Goal: Find specific page/section: Find specific page/section

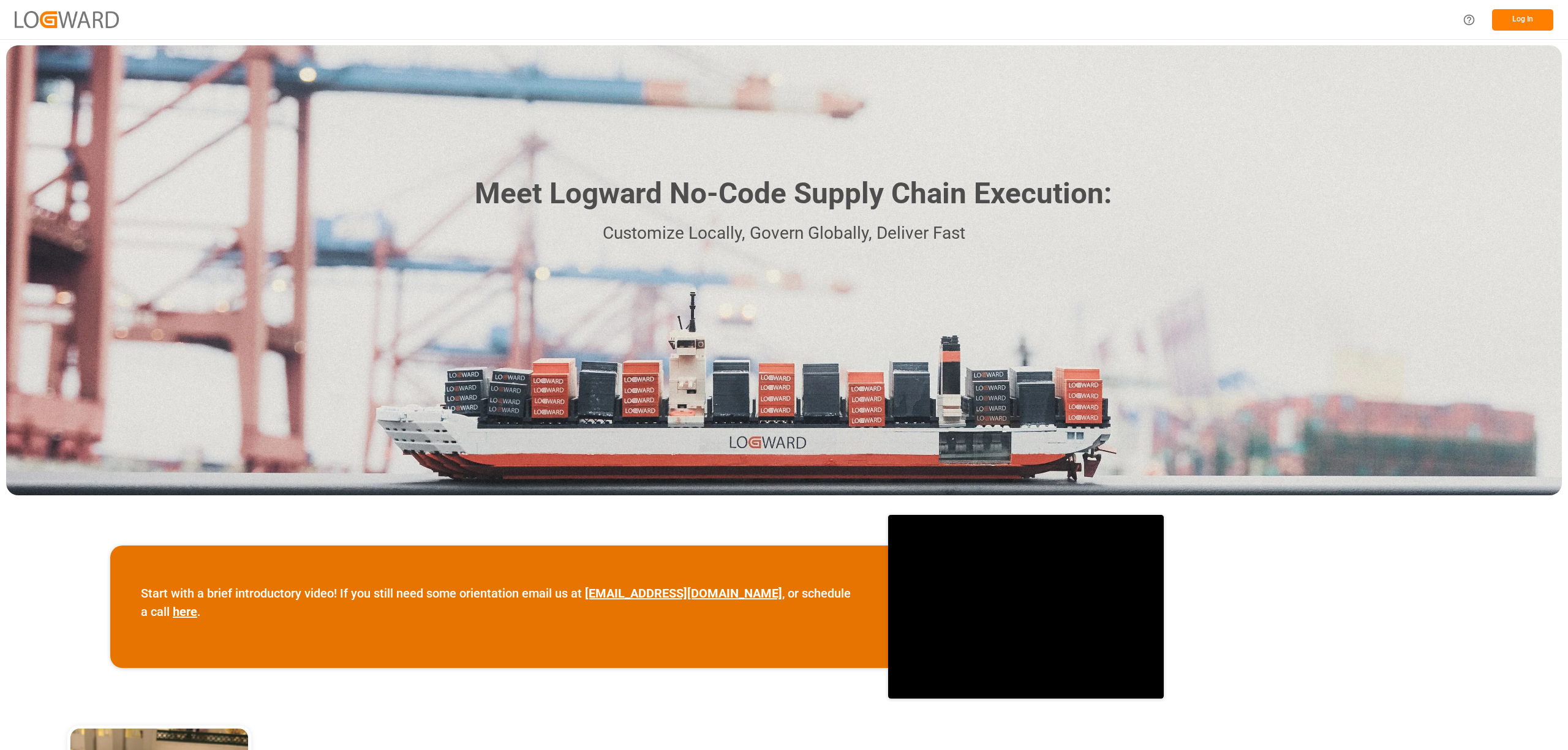
click at [1521, 18] on button "Log In" at bounding box center [1522, 20] width 61 height 21
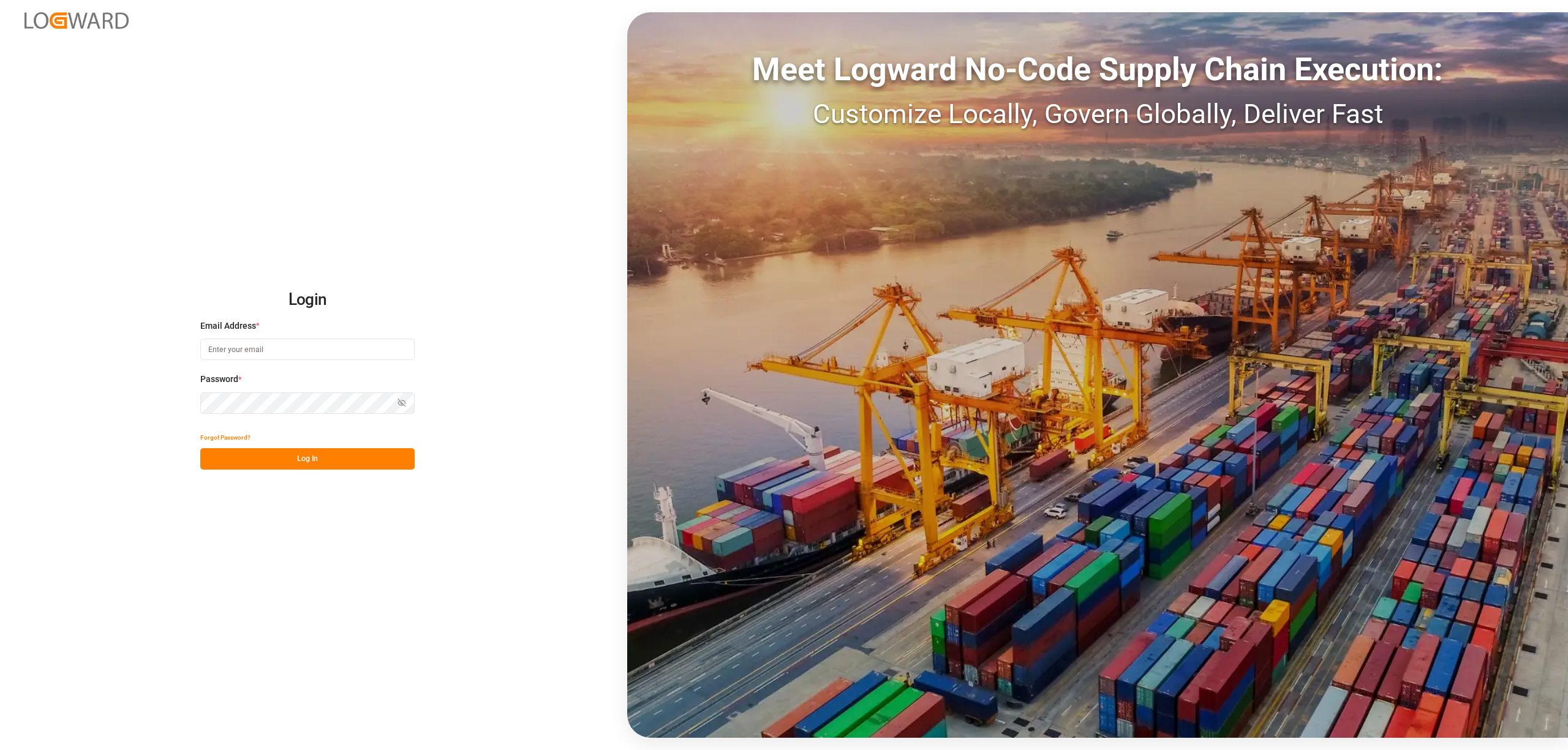
click at [235, 351] on input at bounding box center [307, 349] width 215 height 21
type input "inge.niegsch@rhenus.com"
click at [273, 458] on button "Log In" at bounding box center [307, 459] width 215 height 21
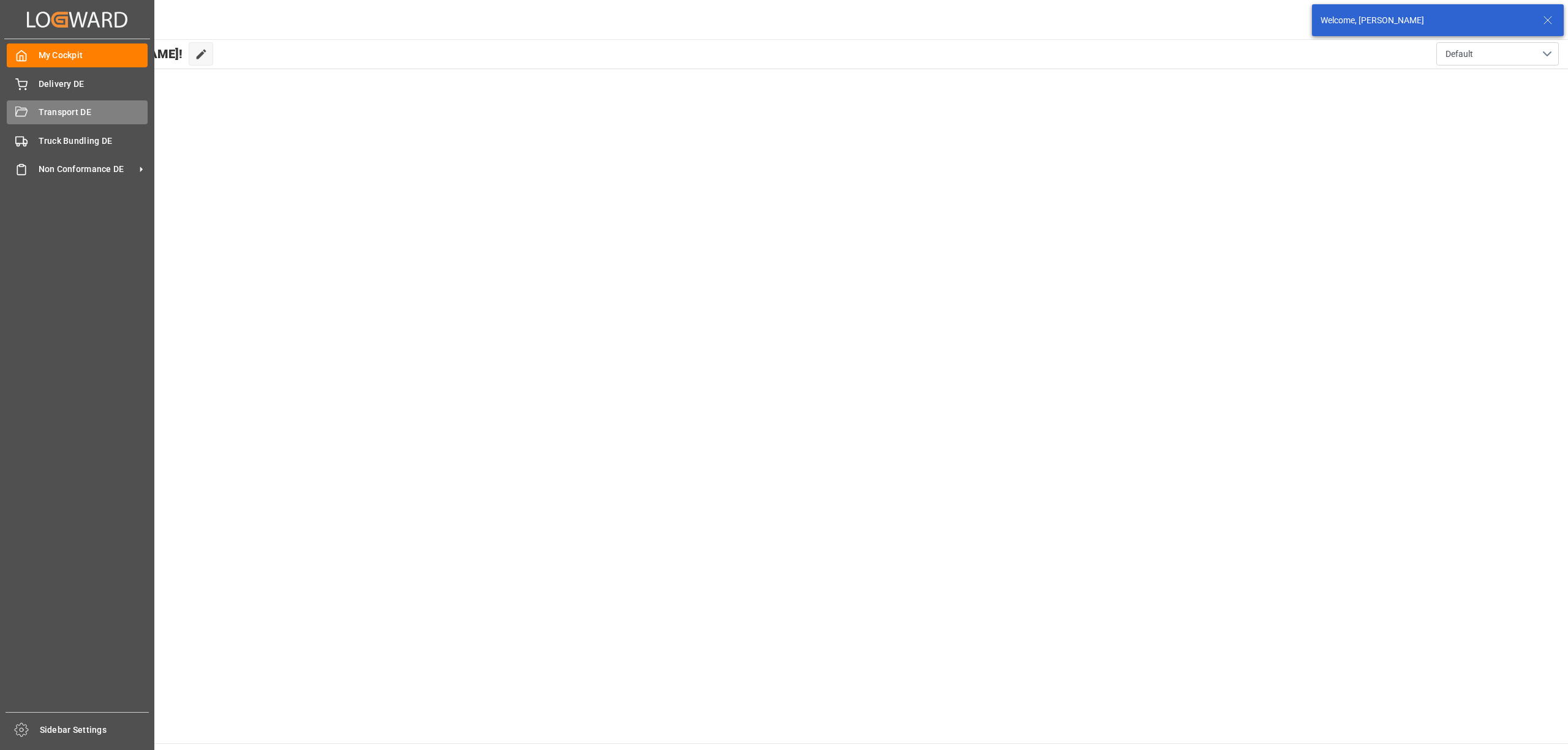
click at [57, 116] on span "Transport DE" at bounding box center [93, 112] width 110 height 13
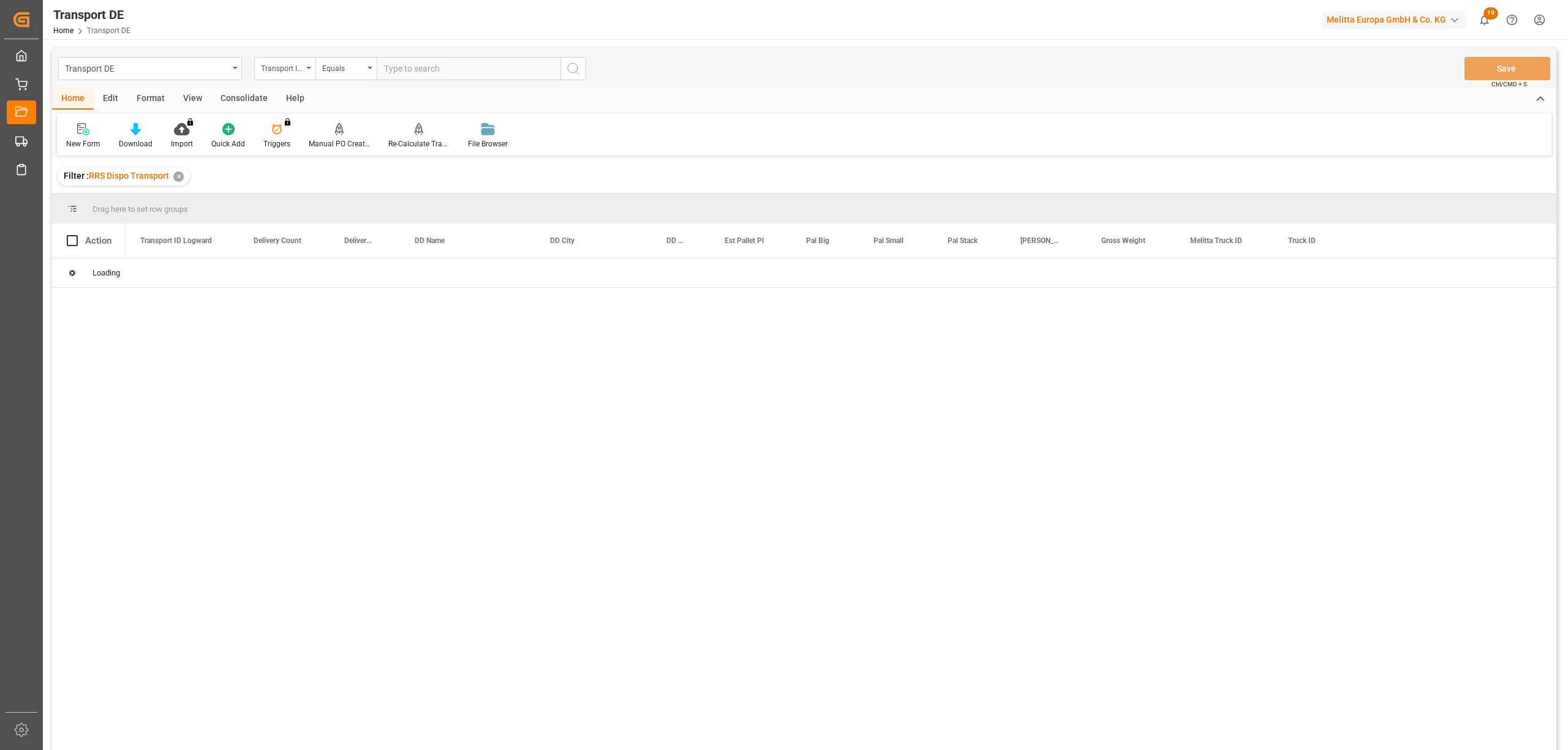
click at [245, 104] on div "Consolidate" at bounding box center [244, 99] width 65 height 21
click at [101, 145] on div "Consolidation List" at bounding box center [96, 144] width 60 height 11
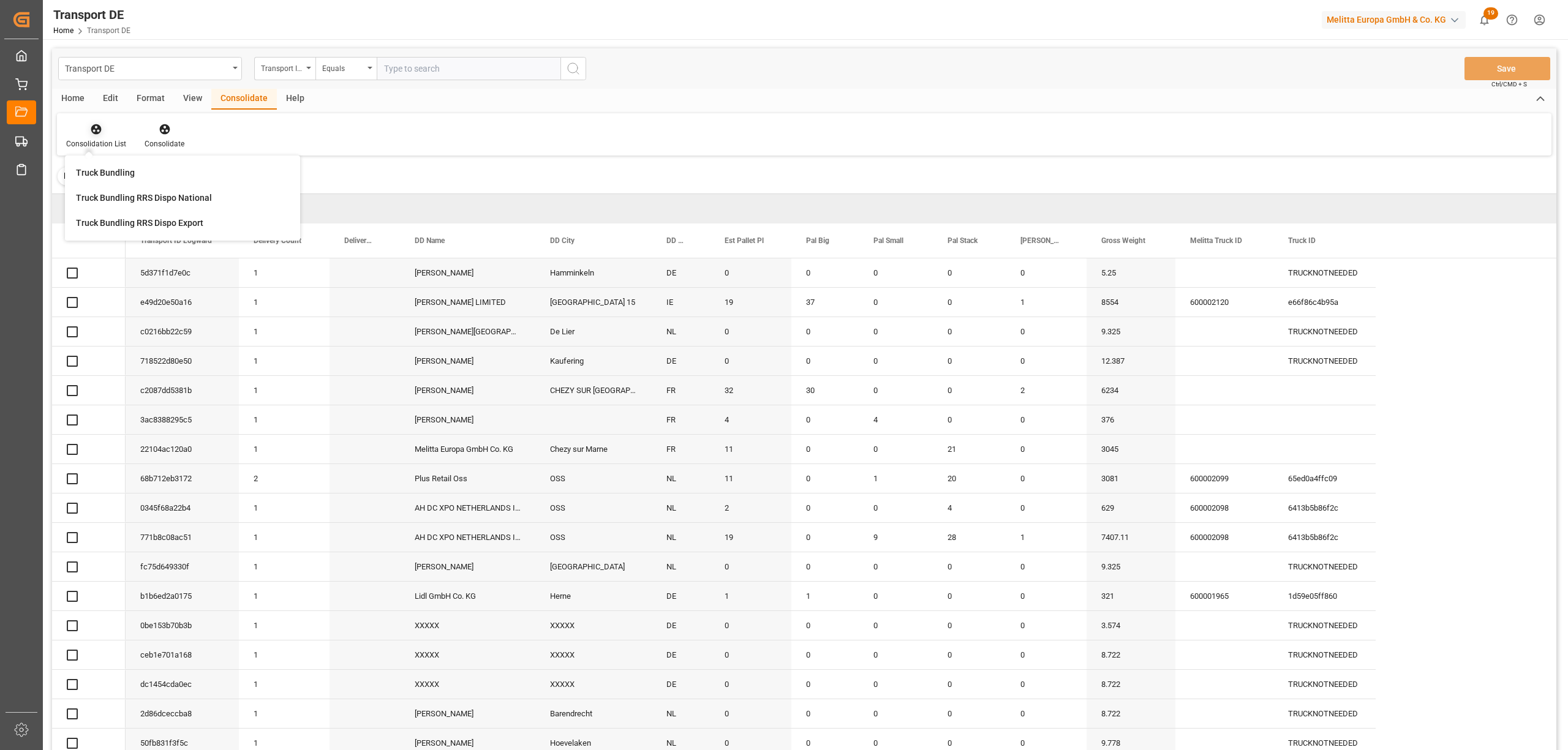
click at [89, 136] on div "Consolidation List" at bounding box center [96, 136] width 79 height 27
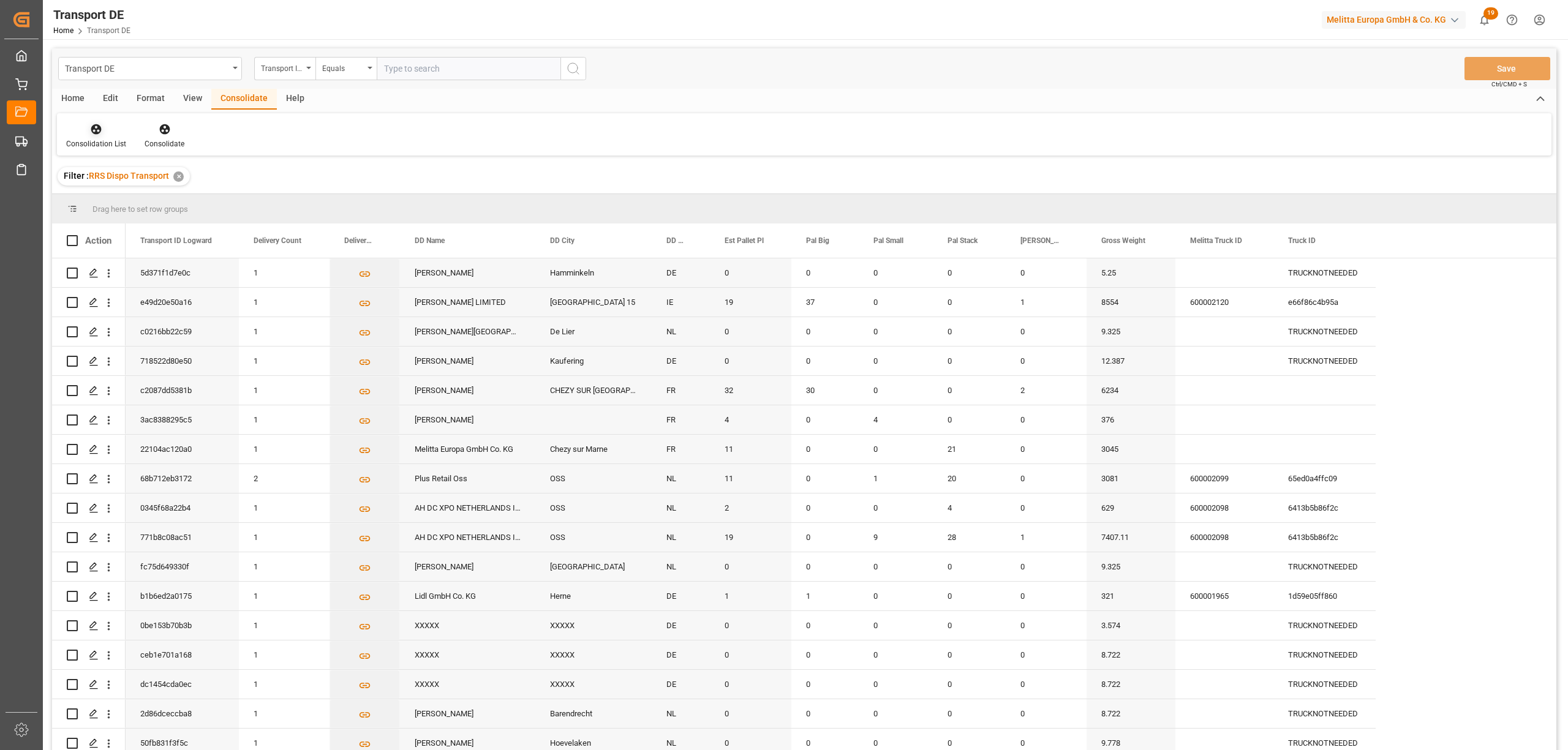
click at [89, 135] on div "Consolidation List" at bounding box center [96, 136] width 79 height 27
click at [133, 223] on div "Truck Bundling RRS Dispo Export" at bounding box center [140, 223] width 127 height 13
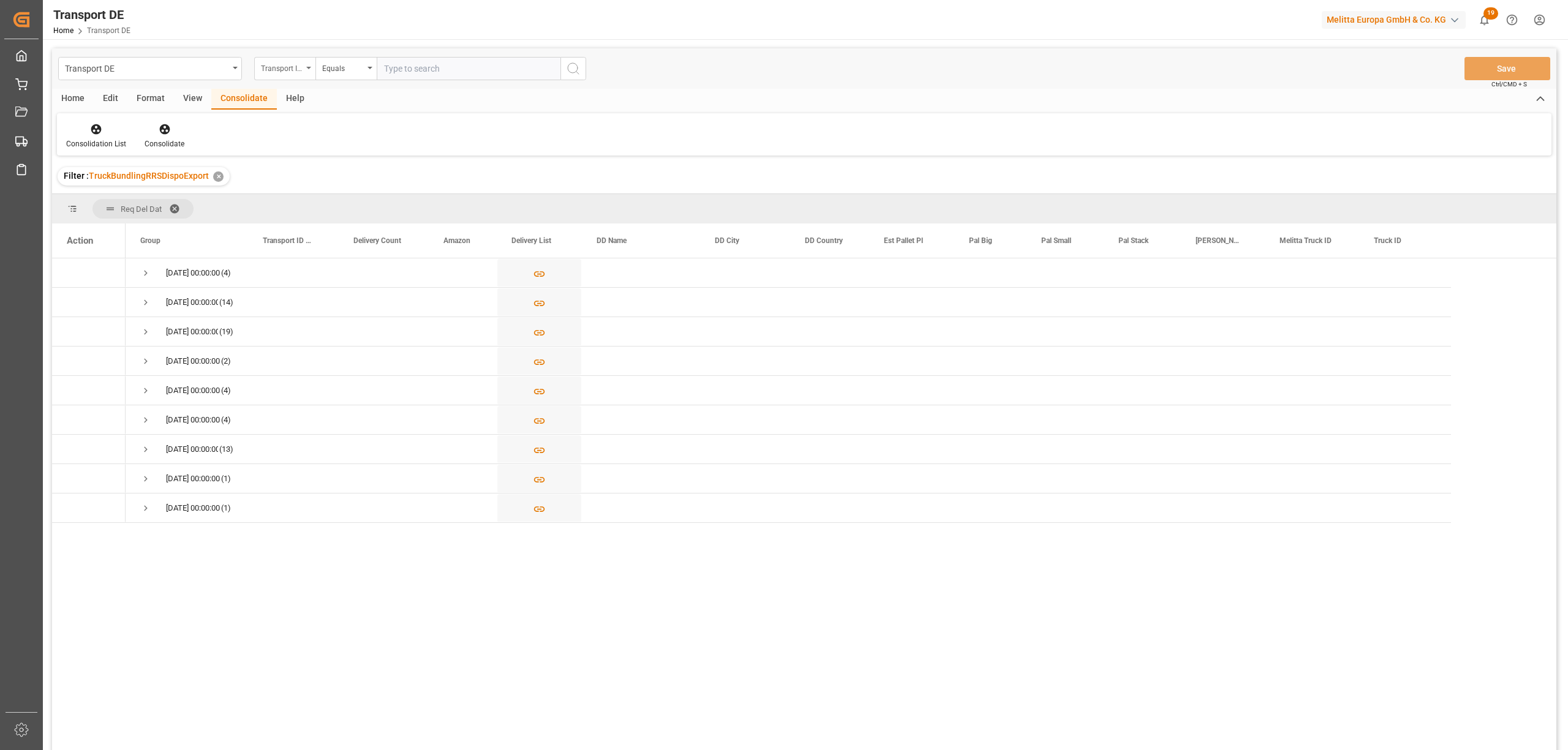
click at [283, 66] on div "Transport ID Logward" at bounding box center [281, 67] width 42 height 14
type input "route"
click at [285, 121] on div "Route" at bounding box center [346, 125] width 183 height 26
click at [329, 64] on div "Equals" at bounding box center [343, 67] width 42 height 14
click at [354, 203] on div "Starts with" at bounding box center [407, 202] width 183 height 26
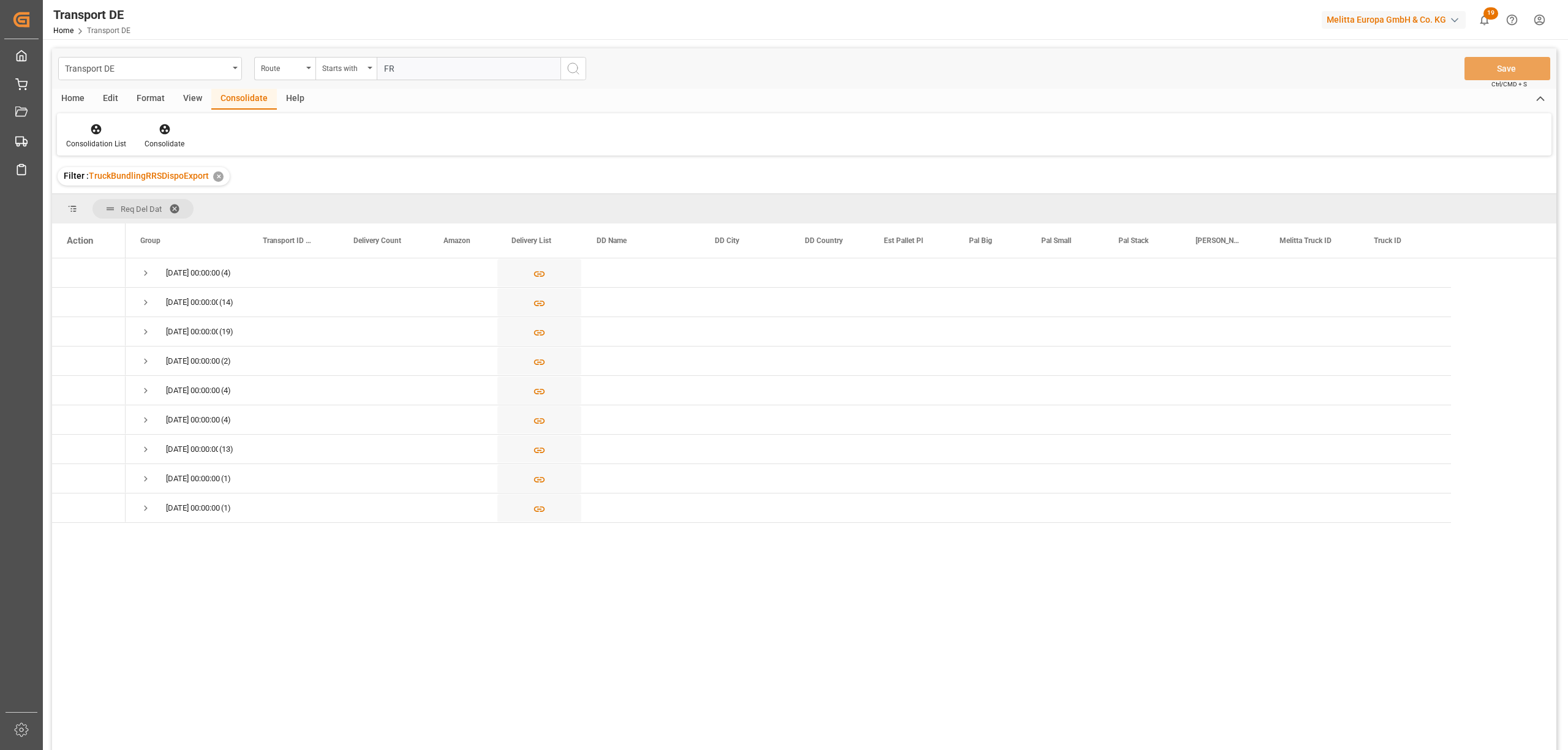
type input "FR"
click at [583, 69] on button "search button" at bounding box center [573, 68] width 26 height 23
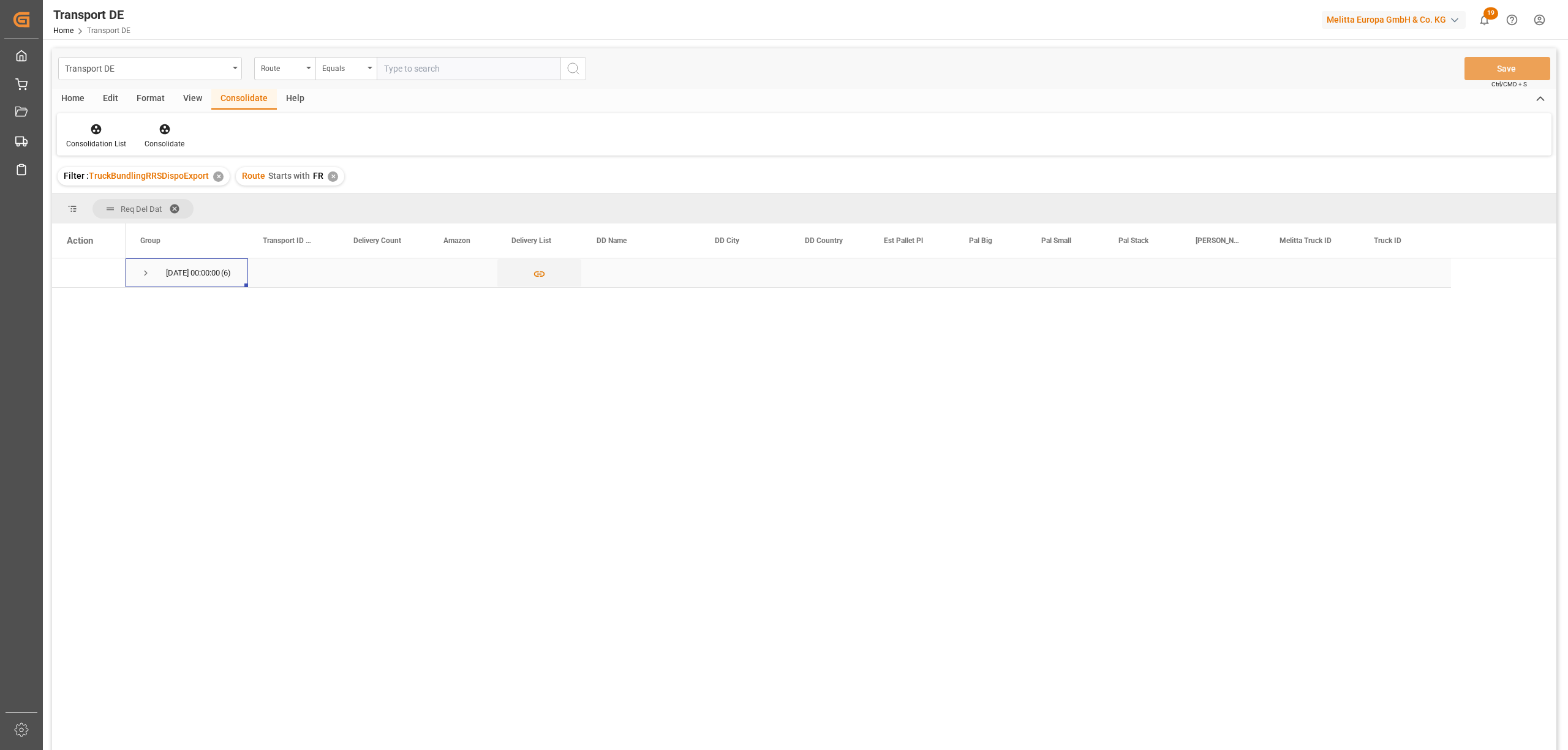
click at [146, 272] on span "Press SPACE to select this row." at bounding box center [146, 273] width 11 height 11
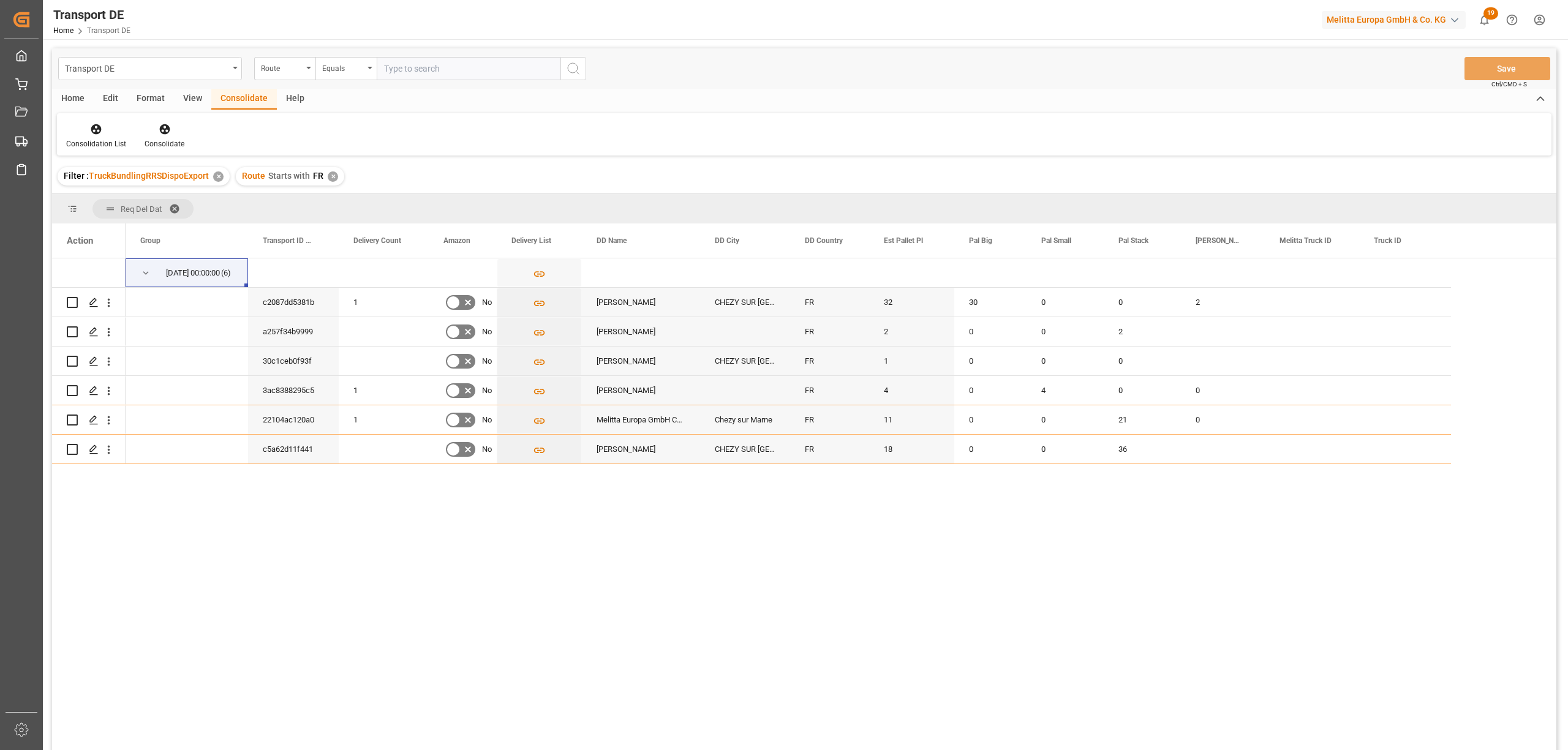
click at [332, 174] on div "✕" at bounding box center [333, 176] width 11 height 11
